Goal: Task Accomplishment & Management: Manage account settings

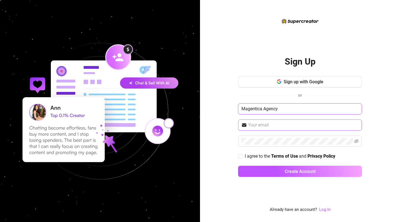
type input "Magentica Agency"
click at [273, 129] on span at bounding box center [300, 124] width 124 height 11
click at [270, 125] on input "text" at bounding box center [303, 125] width 111 height 7
paste input "[EMAIL_ADDRESS][DOMAIN_NAME]"
type input "[EMAIL_ADDRESS][DOMAIN_NAME]"
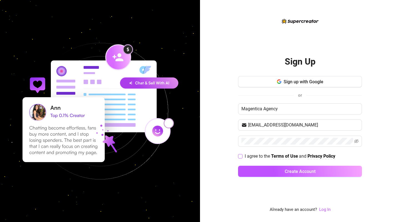
click at [242, 157] on input "I agree to the Terms of Use and Privacy Policy" at bounding box center [240, 156] width 4 height 4
checkbox input "true"
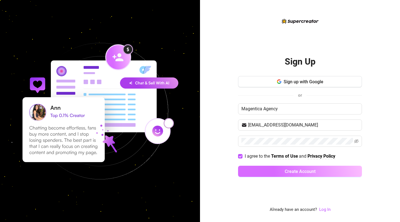
click at [262, 165] on button "Create Account" at bounding box center [300, 170] width 124 height 11
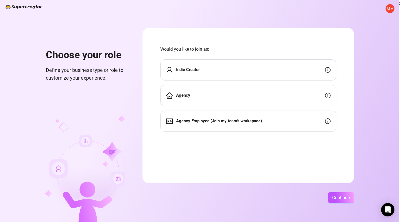
click at [295, 103] on div "Agency" at bounding box center [248, 95] width 176 height 21
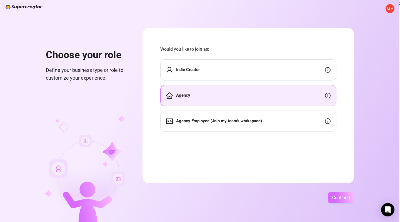
click at [350, 198] on span "Continue" at bounding box center [342, 197] width 18 height 5
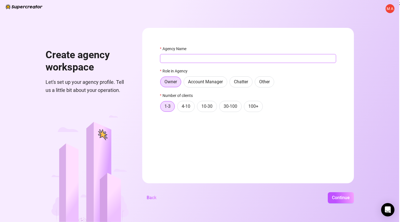
click at [219, 63] on input "Agency Name" at bounding box center [248, 58] width 176 height 9
type input "Magnetica Agency"
click at [350, 197] on span "Continue" at bounding box center [341, 197] width 18 height 5
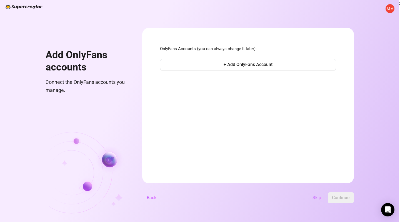
click at [321, 199] on span "Skip" at bounding box center [317, 197] width 9 height 5
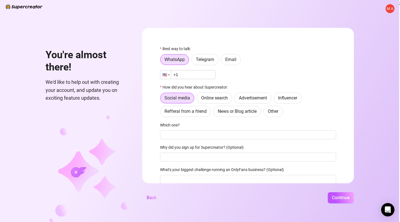
click at [167, 74] on div at bounding box center [165, 74] width 4 height 3
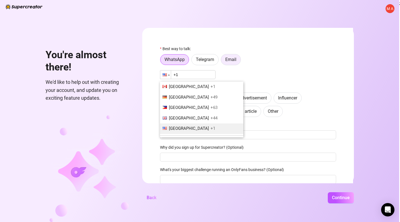
click at [237, 61] on span "Email" at bounding box center [231, 59] width 11 height 5
click at [223, 61] on input "Email" at bounding box center [223, 61] width 0 height 0
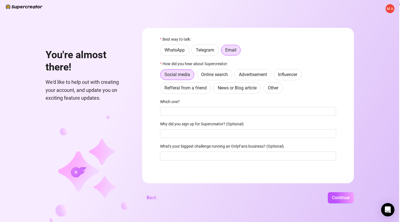
scroll to position [9, 0]
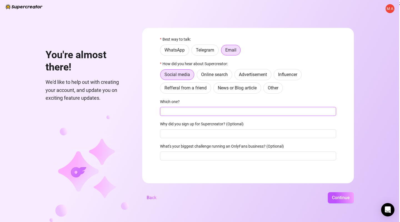
click at [204, 111] on input "Which one?" at bounding box center [248, 111] width 176 height 9
type input "I"
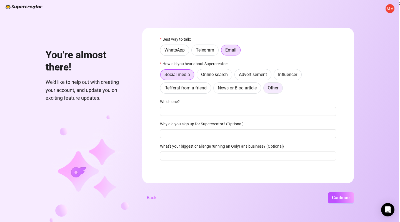
click at [279, 86] on label "Other" at bounding box center [273, 87] width 19 height 11
click at [265, 89] on input "Other" at bounding box center [265, 89] width 0 height 0
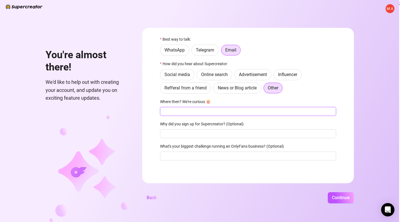
click at [233, 113] on input "Where then? We're curious 🍿" at bounding box center [248, 111] width 176 height 9
click at [226, 110] on input "Where then? We're curious 🍿" at bounding box center [248, 111] width 176 height 9
type input "i"
type input "chatgpt"
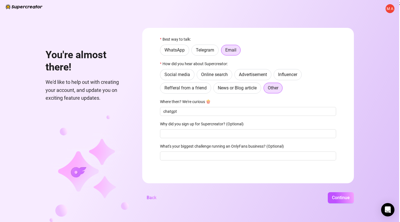
click at [195, 139] on div "Best way to talk: WhatsApp Telegram Email How did you hear about Supercreator: …" at bounding box center [248, 100] width 176 height 129
click at [193, 133] on input "Why did you sign up for Supercreator? (Optional)" at bounding box center [248, 133] width 176 height 9
click at [198, 132] on input "Why did you sign up for Supercreator? (Optional)" at bounding box center [248, 133] width 176 height 9
click at [208, 136] on input "Why did you sign up for Supercreator? (Optional)" at bounding box center [248, 133] width 176 height 9
type input "curious"
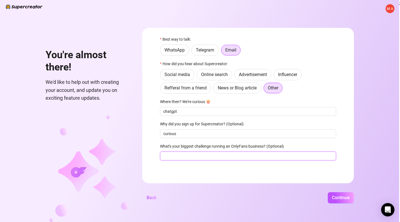
click at [224, 154] on input "What's your biggest challenge running an OnlyFans business? (Optional)" at bounding box center [248, 155] width 176 height 9
type input "manage chats"
click at [348, 199] on span "Continue" at bounding box center [341, 197] width 18 height 5
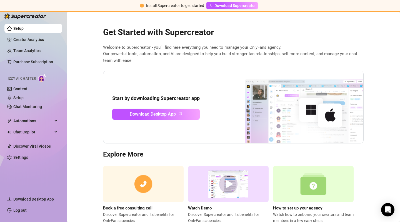
click at [18, 77] on span "Izzy AI Chatter" at bounding box center [22, 78] width 28 height 5
click at [25, 86] on link "Content" at bounding box center [20, 88] width 14 height 4
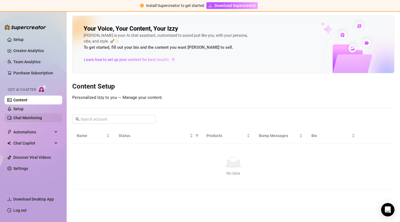
click at [31, 118] on link "Chat Monitoring" at bounding box center [27, 117] width 29 height 4
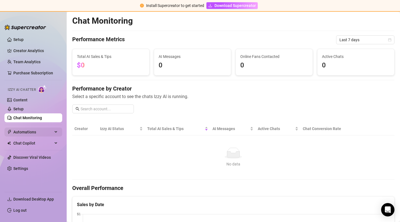
click at [23, 134] on span "Automations" at bounding box center [32, 131] width 39 height 9
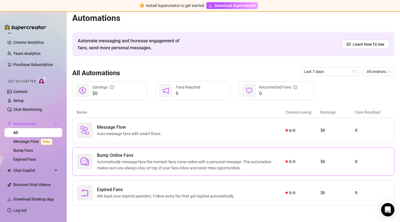
scroll to position [3, 0]
click at [29, 150] on link "Bump Fans" at bounding box center [23, 150] width 20 height 4
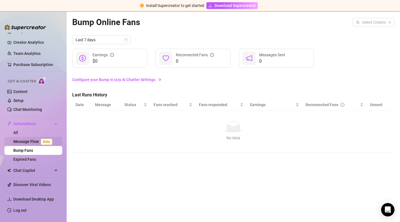
click at [30, 142] on link "Message Flow Beta" at bounding box center [33, 141] width 41 height 4
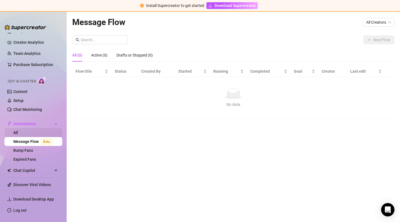
click at [18, 135] on link "All" at bounding box center [15, 132] width 5 height 4
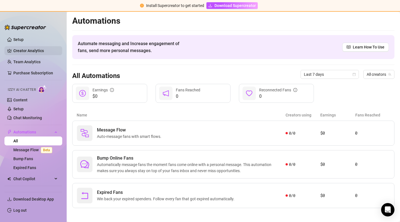
click at [24, 52] on link "Creator Analytics" at bounding box center [35, 50] width 44 height 9
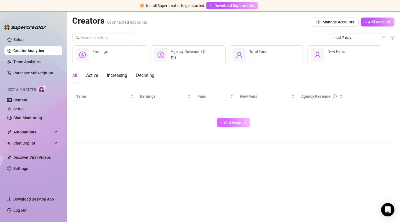
click at [228, 125] on button "+ Add Account" at bounding box center [234, 122] width 34 height 9
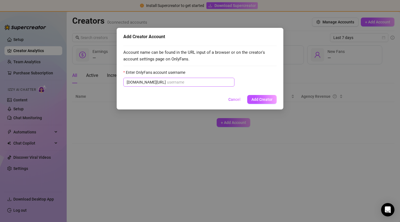
click at [196, 83] on input "Enter OnlyFans account username" at bounding box center [199, 82] width 64 height 6
type input "[EMAIL_ADDRESS][DOMAIN_NAME]"
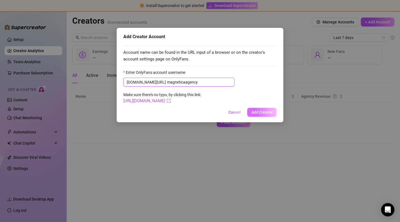
type input "magneticaagency"
click at [261, 110] on span "Add Creator" at bounding box center [262, 112] width 21 height 4
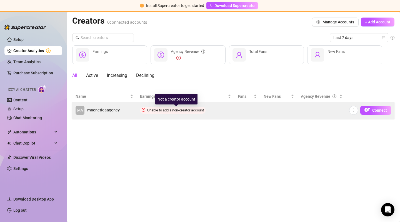
click at [190, 108] on span "Unable to add a non-creator account" at bounding box center [175, 110] width 57 height 4
click at [381, 109] on span "Connect" at bounding box center [380, 110] width 15 height 4
click at [353, 111] on icon "more" at bounding box center [354, 110] width 4 height 4
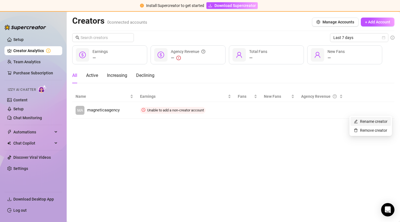
click at [358, 121] on link "Rename creator" at bounding box center [371, 121] width 34 height 4
click at [270, 126] on main "Creators 0 connected accounts Manage Accounts + Add Account Last 7 days — Earni…" at bounding box center [234, 117] width 334 height 210
click at [160, 120] on main "Creators 0 connected accounts Manage Accounts + Add Account Last 7 days — Earni…" at bounding box center [234, 117] width 334 height 210
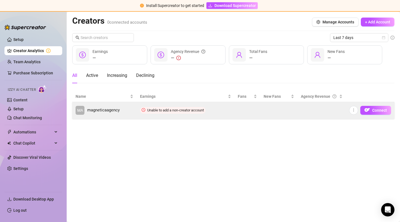
click at [151, 106] on td "Unable to add a non-creator account" at bounding box center [186, 110] width 98 height 17
click at [110, 110] on span "magneticaagency" at bounding box center [103, 110] width 33 height 7
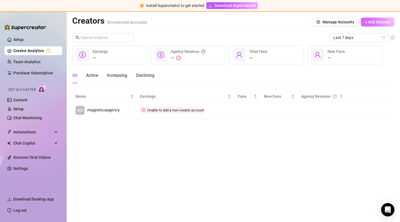
click at [380, 22] on span "+ Add Account" at bounding box center [377, 22] width 25 height 4
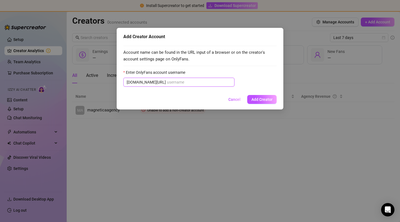
click at [170, 81] on input "Enter OnlyFans account username" at bounding box center [199, 82] width 64 height 6
paste input "magneticaagency"
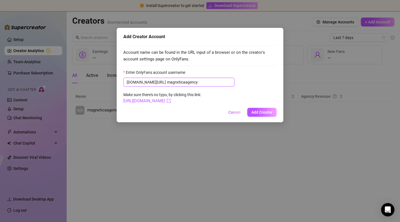
type input "magneticaagency"
click at [216, 73] on div "Enter OnlyFans account username" at bounding box center [200, 73] width 154 height 8
click at [171, 102] on link "[URL][DOMAIN_NAME]" at bounding box center [147, 100] width 48 height 5
click at [256, 115] on button "Add Creator" at bounding box center [262, 112] width 29 height 9
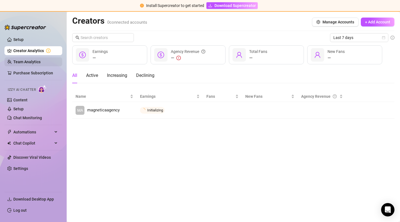
click at [22, 64] on link "Team Analytics" at bounding box center [26, 62] width 27 height 4
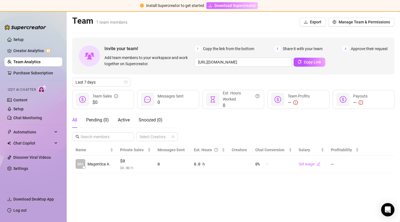
click at [233, 7] on span "Download Supercreator" at bounding box center [235, 6] width 41 height 6
